Goal: Information Seeking & Learning: Learn about a topic

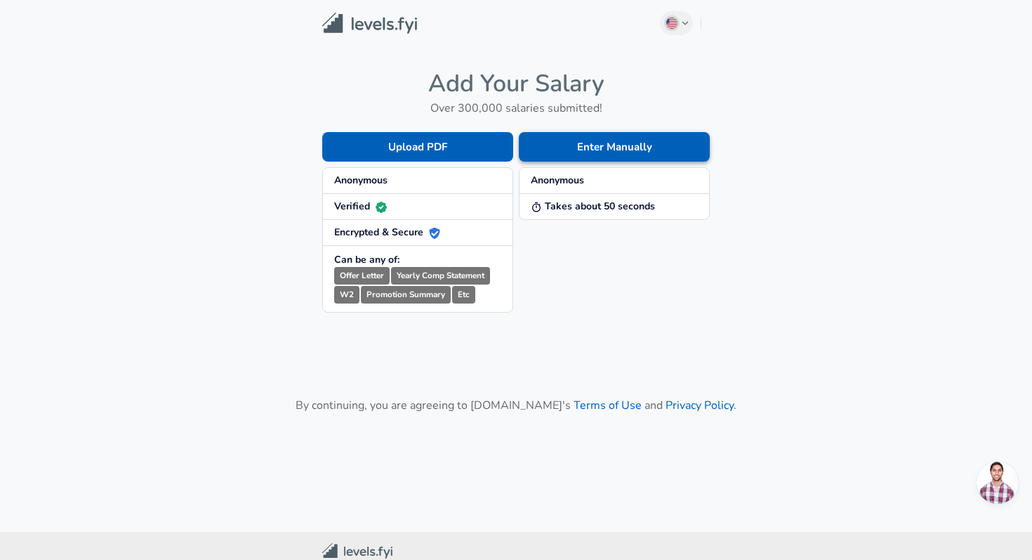
click at [608, 151] on button "Enter Manually" at bounding box center [614, 146] width 191 height 29
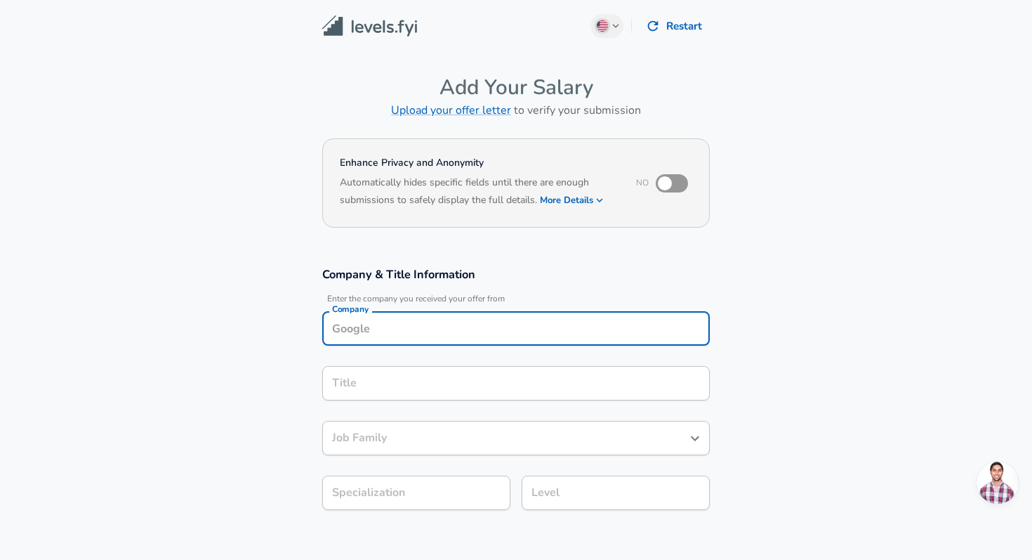
click at [451, 321] on input "Company" at bounding box center [516, 328] width 375 height 22
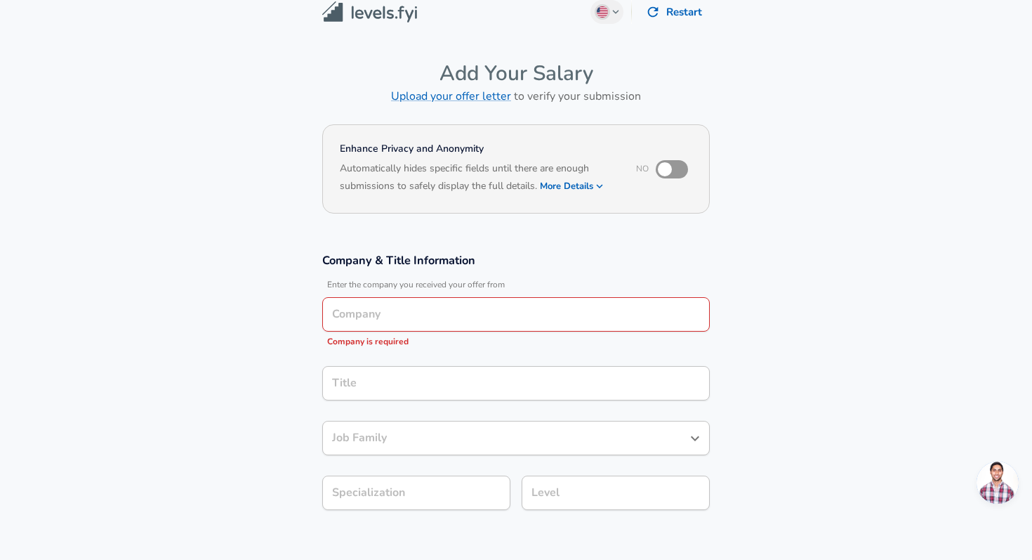
click at [174, 256] on section "Company & Title Information Enter the company you received your offer from Comp…" at bounding box center [516, 389] width 1032 height 306
click at [571, 188] on button "More Details" at bounding box center [572, 186] width 65 height 20
